Goal: Use online tool/utility

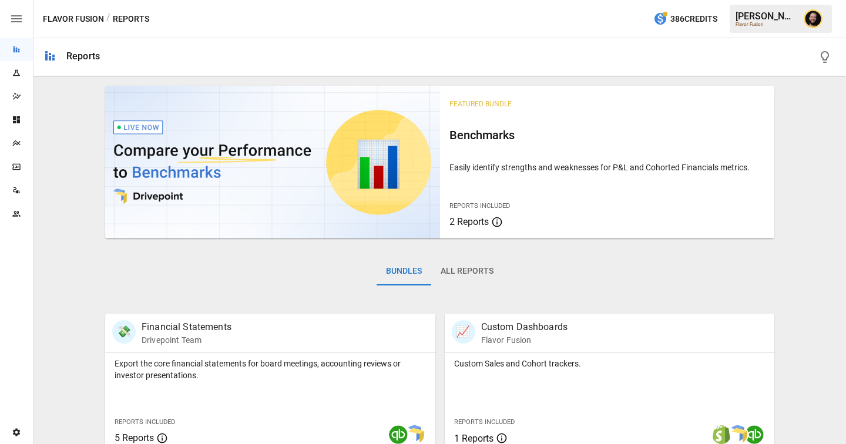
scroll to position [215, 0]
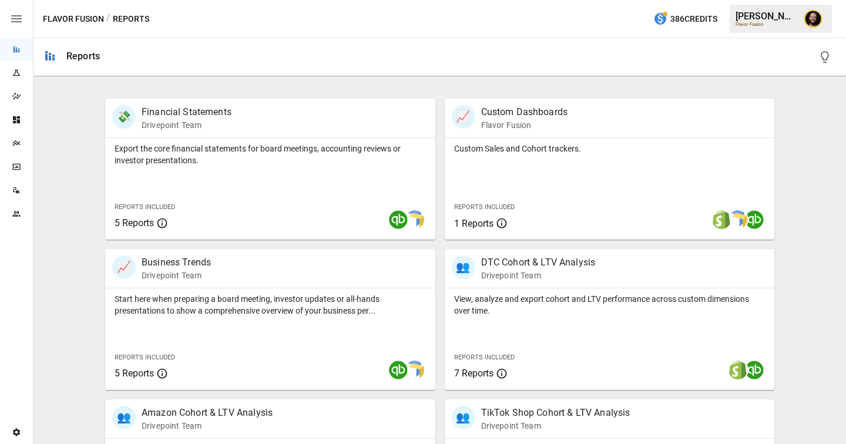
click at [22, 140] on div "Plans" at bounding box center [16, 143] width 33 height 9
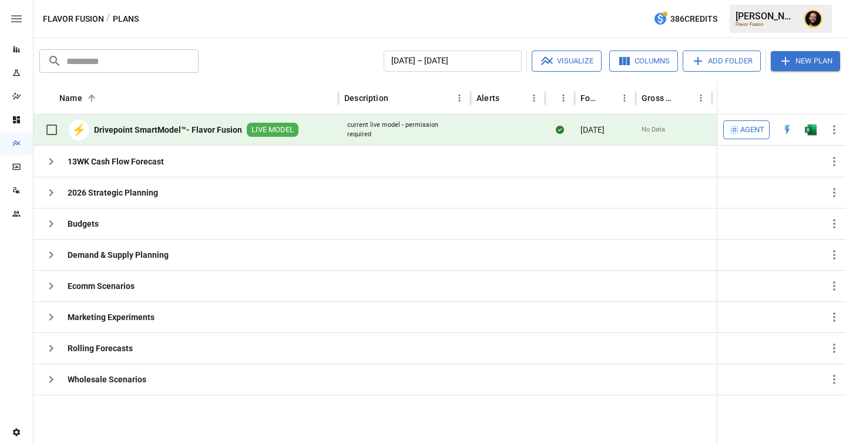
click at [754, 131] on span "Agent" at bounding box center [752, 130] width 24 height 14
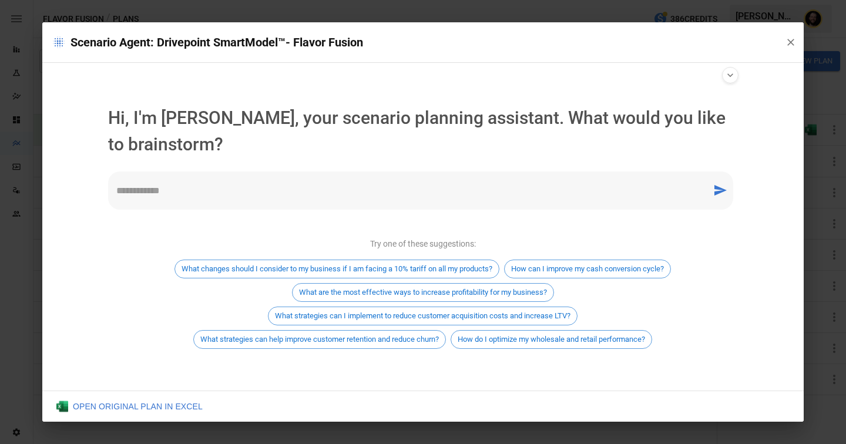
click at [247, 192] on textarea at bounding box center [410, 191] width 588 height 14
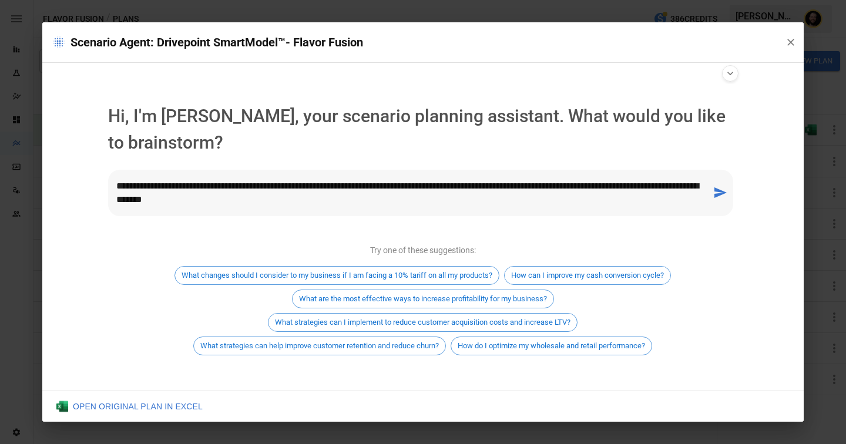
type textarea "**********"
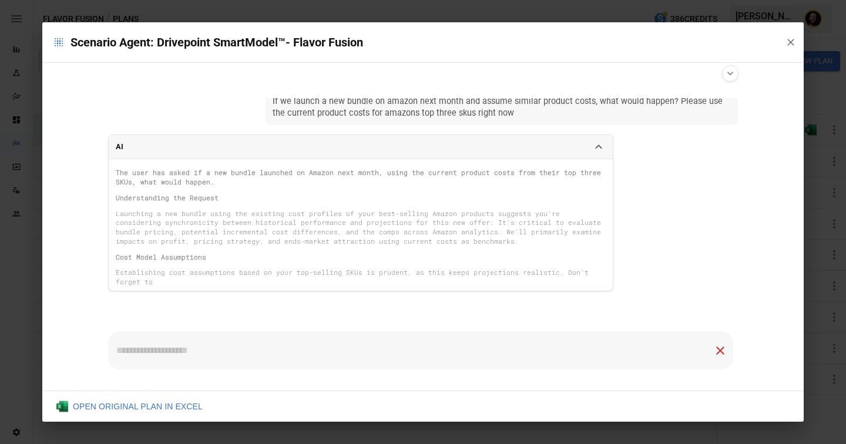
scroll to position [14, 0]
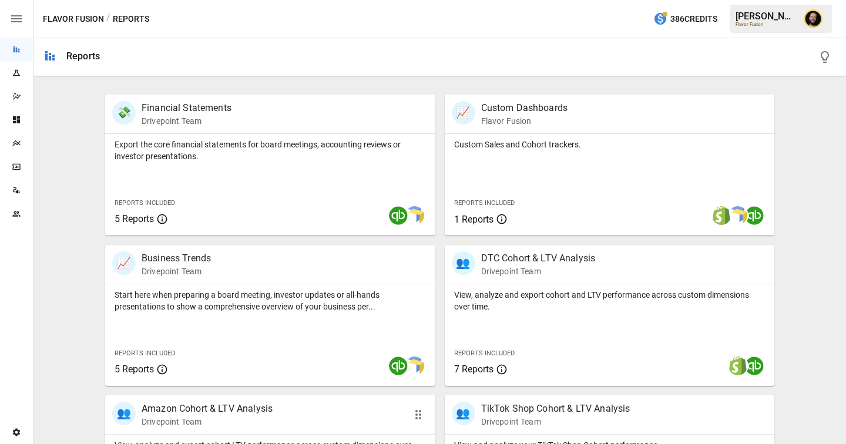
scroll to position [219, 0]
